Goal: Transaction & Acquisition: Purchase product/service

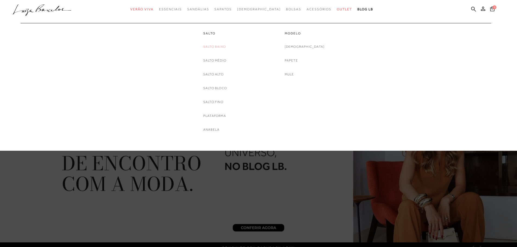
click at [215, 46] on link "Salto Baixo" at bounding box center [214, 47] width 23 height 6
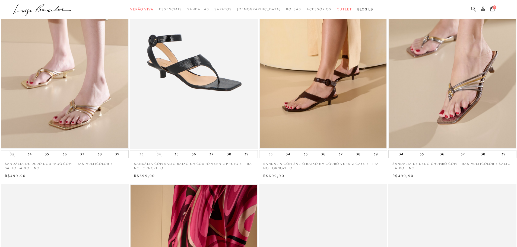
scroll to position [81, 0]
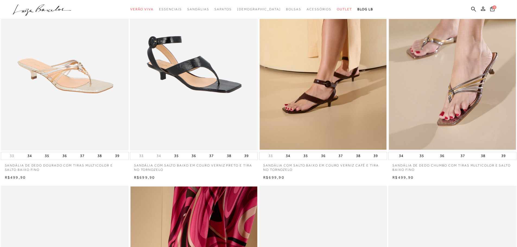
click at [67, 83] on img at bounding box center [64, 55] width 127 height 192
click at [95, 91] on img at bounding box center [64, 55] width 127 height 192
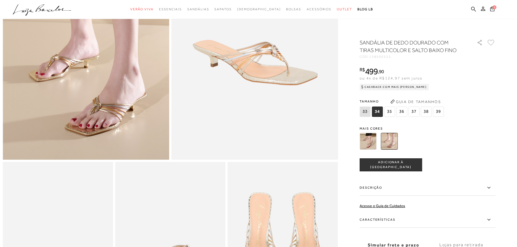
scroll to position [136, 0]
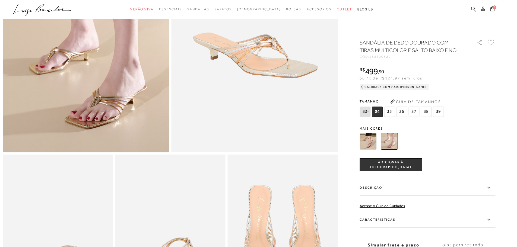
click at [490, 188] on icon at bounding box center [488, 188] width 3 height 2
click at [0, 0] on input "Descrição" at bounding box center [0, 0] width 0 height 0
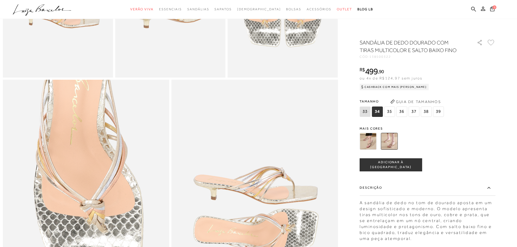
scroll to position [380, 0]
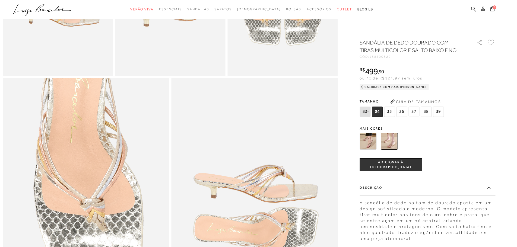
drag, startPoint x: 390, startPoint y: 111, endPoint x: 420, endPoint y: 126, distance: 34.2
click at [390, 111] on span "35" at bounding box center [389, 112] width 11 height 10
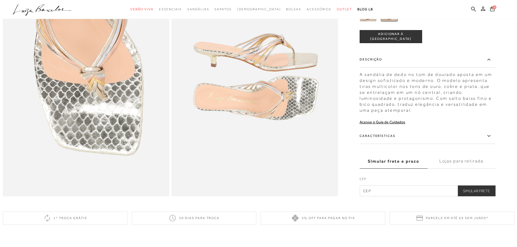
scroll to position [516, 0]
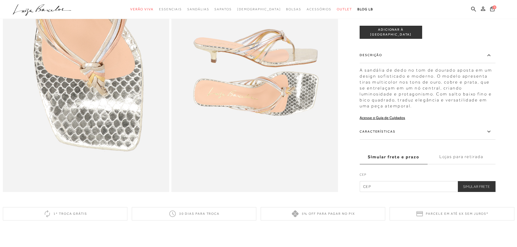
click at [491, 135] on icon at bounding box center [489, 131] width 7 height 7
click at [0, 0] on input "Características" at bounding box center [0, 0] width 0 height 0
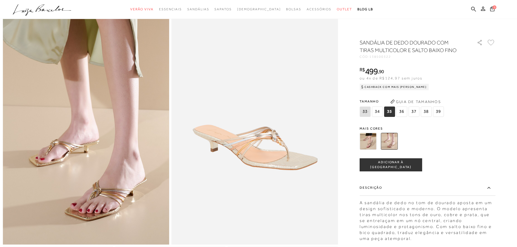
scroll to position [0, 0]
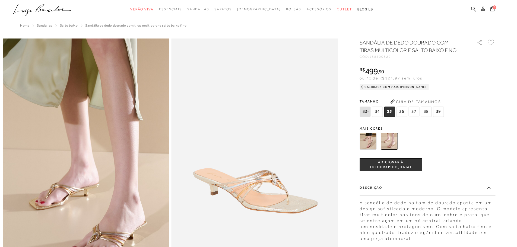
scroll to position [81, 0]
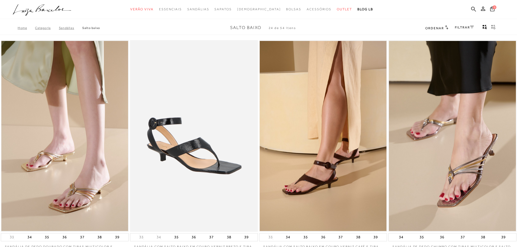
click at [209, 47] on img at bounding box center [194, 136] width 127 height 192
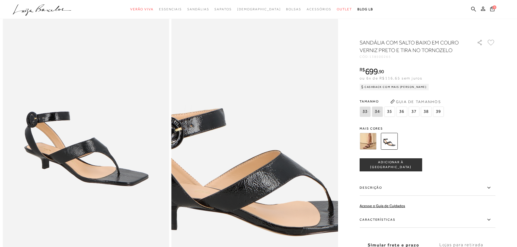
scroll to position [54, 0]
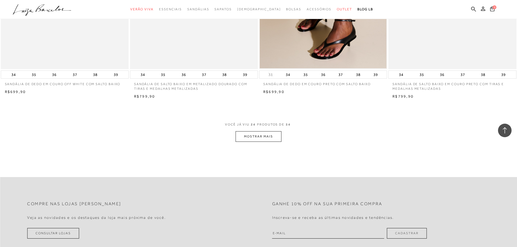
scroll to position [1357, 0]
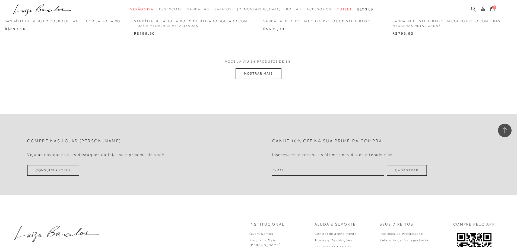
click at [255, 75] on button "MOSTRAR MAIS" at bounding box center [259, 73] width 46 height 11
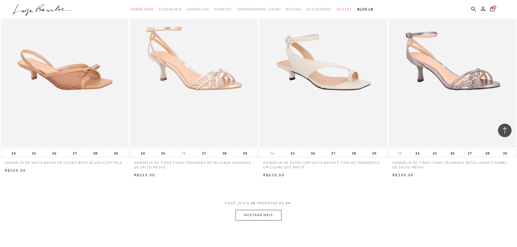
scroll to position [2606, 0]
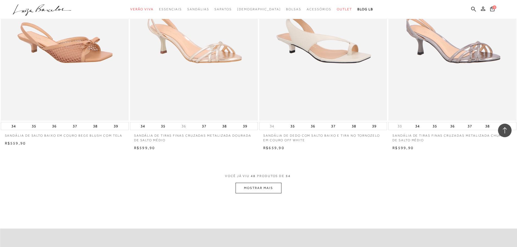
click at [262, 188] on button "MOSTRAR MAIS" at bounding box center [259, 188] width 46 height 11
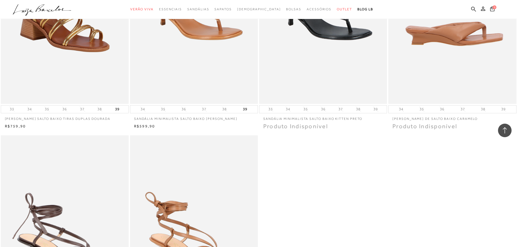
scroll to position [2660, 0]
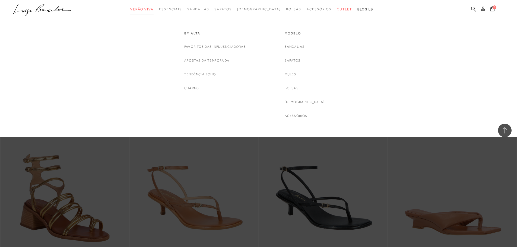
click at [150, 8] on span "Verão Viva" at bounding box center [141, 9] width 23 height 4
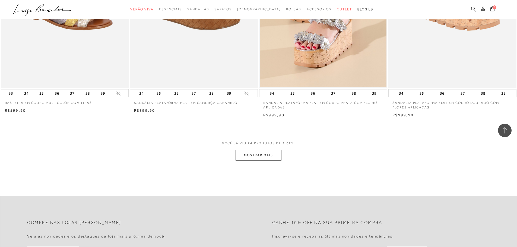
scroll to position [1276, 0]
click at [252, 159] on button "MOSTRAR MAIS" at bounding box center [259, 155] width 46 height 11
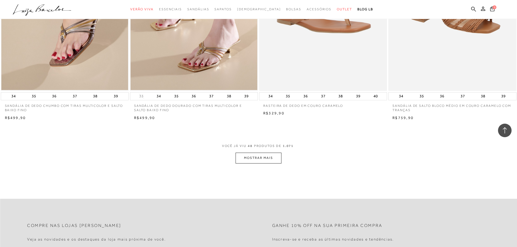
scroll to position [2633, 0]
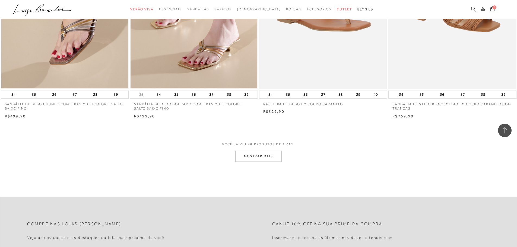
click at [263, 160] on button "MOSTRAR MAIS" at bounding box center [259, 156] width 46 height 11
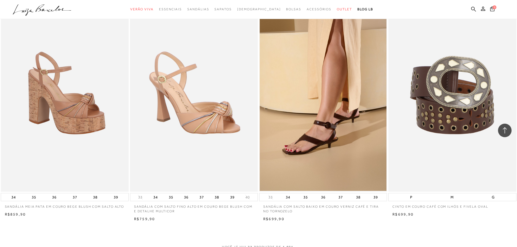
scroll to position [4017, 0]
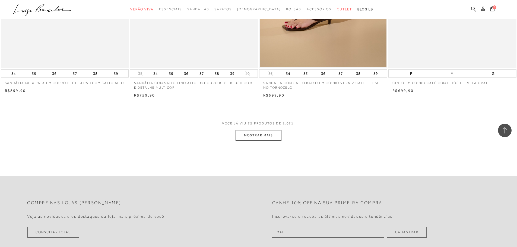
click at [264, 137] on button "MOSTRAR MAIS" at bounding box center [259, 135] width 46 height 11
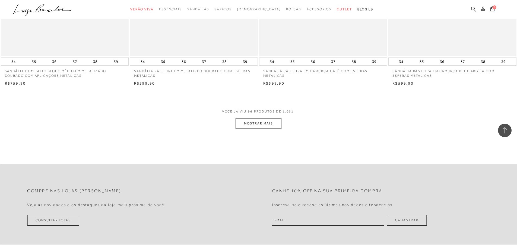
scroll to position [5402, 0]
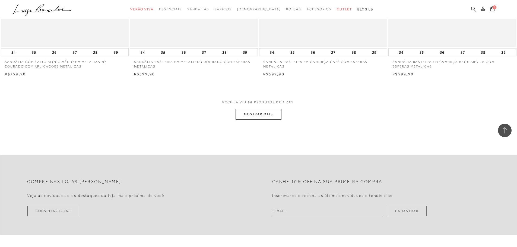
click at [256, 118] on button "MOSTRAR MAIS" at bounding box center [259, 114] width 46 height 11
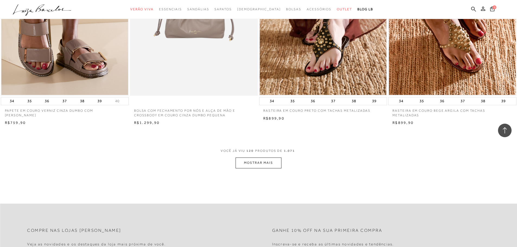
scroll to position [6732, 0]
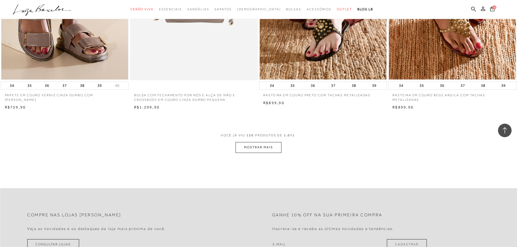
click at [251, 153] on button "MOSTRAR MAIS" at bounding box center [259, 147] width 46 height 11
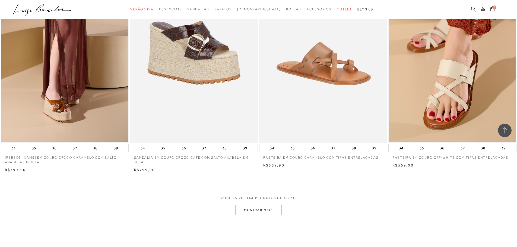
scroll to position [8062, 0]
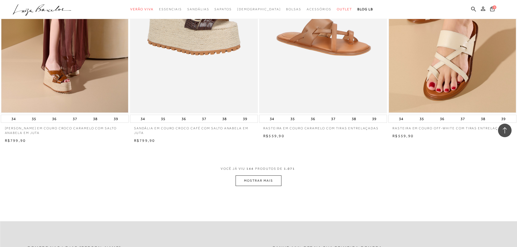
click at [262, 186] on button "MOSTRAR MAIS" at bounding box center [259, 181] width 46 height 11
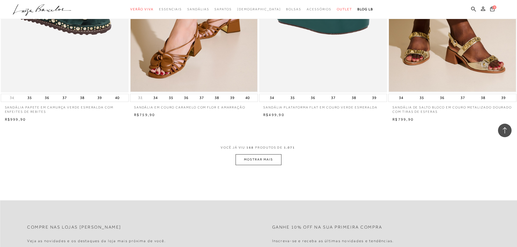
scroll to position [9473, 0]
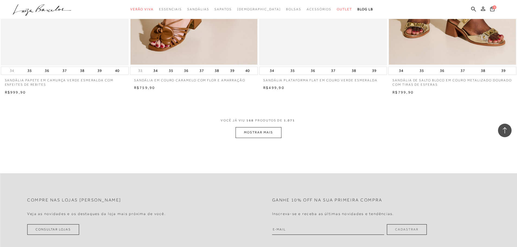
click at [251, 137] on button "MOSTRAR MAIS" at bounding box center [259, 132] width 46 height 11
